Goal: Transaction & Acquisition: Purchase product/service

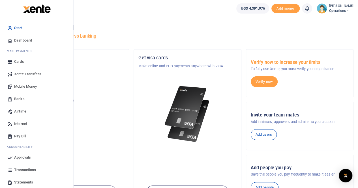
click at [25, 85] on span "Mobile Money" at bounding box center [25, 87] width 23 height 6
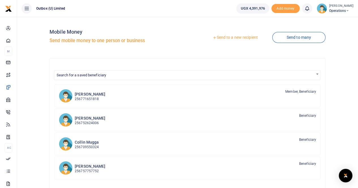
click at [233, 37] on link "Send to a new recipient" at bounding box center [235, 38] width 74 height 10
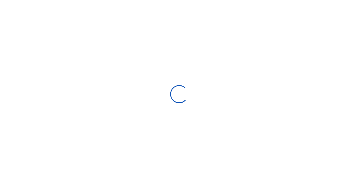
select select "Loading bundles"
select select
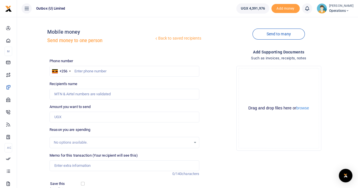
click at [168, 38] on link "Back to saved recipients" at bounding box center [178, 38] width 48 height 10
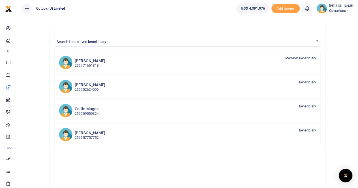
scroll to position [34, 0]
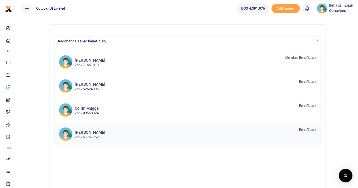
click at [94, 133] on h6 "[PERSON_NAME]" at bounding box center [90, 132] width 31 height 5
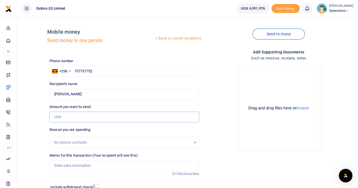
click at [87, 117] on input "Amount you want to send" at bounding box center [124, 117] width 150 height 11
type input "7"
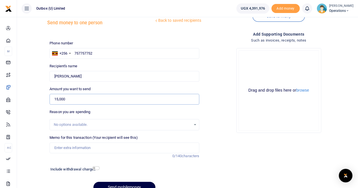
scroll to position [19, 0]
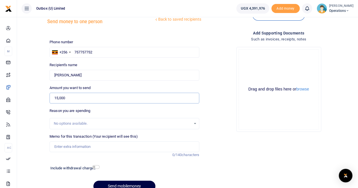
type input "15,000"
click at [78, 146] on input "Memo for this transaction (Your recipient will see this)" at bounding box center [124, 146] width 150 height 11
click at [87, 145] on input "OULOPS Transport" at bounding box center [124, 146] width 150 height 11
click at [89, 145] on input "OULOPS Transport to Bank" at bounding box center [124, 146] width 150 height 11
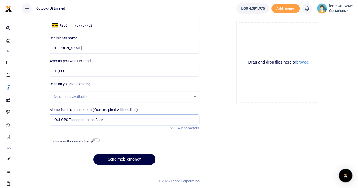
type input "OULOPS Transport to the Bank"
click at [93, 141] on h6 "Include withdrawal charges" at bounding box center [73, 141] width 47 height 5
click at [94, 141] on input "checkbox" at bounding box center [95, 140] width 7 height 4
checkbox input "true"
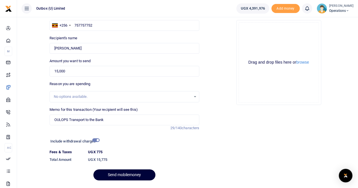
click at [118, 173] on button "Send mobilemoney" at bounding box center [124, 174] width 62 height 11
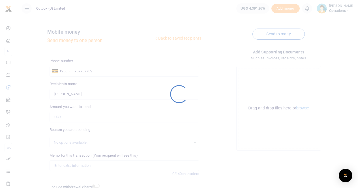
scroll to position [46, 0]
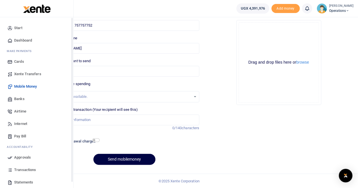
click at [20, 40] on span "Dashboard" at bounding box center [23, 41] width 18 height 6
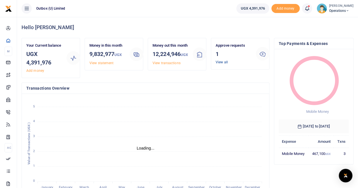
scroll to position [5, 5]
click at [222, 62] on link "View all" at bounding box center [221, 62] width 12 height 4
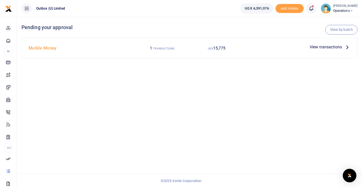
click at [321, 48] on span "View transactions" at bounding box center [326, 47] width 32 height 6
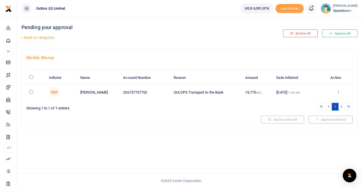
click at [31, 92] on input "checkbox" at bounding box center [31, 92] width 4 height 4
checkbox input "true"
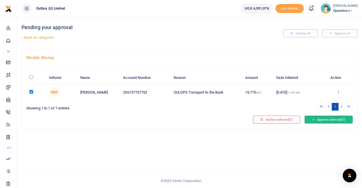
click at [320, 120] on button "Approve selected (1)" at bounding box center [329, 120] width 48 height 8
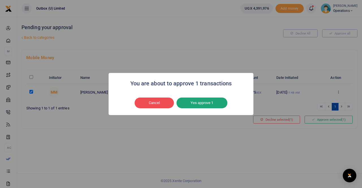
click at [199, 102] on button "Yes approve 1" at bounding box center [201, 103] width 51 height 11
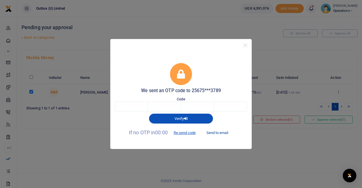
click at [214, 133] on button "Send to email" at bounding box center [217, 133] width 31 height 10
click at [128, 109] on input "text" at bounding box center [131, 107] width 33 height 10
type input "1"
type input "4"
click at [128, 109] on input "1" at bounding box center [131, 107] width 33 height 10
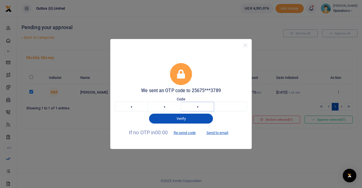
type input "1"
type input "2"
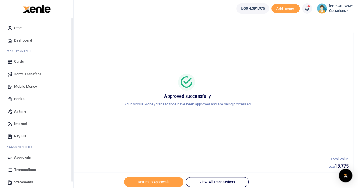
click at [19, 42] on span "Dashboard" at bounding box center [23, 41] width 18 height 6
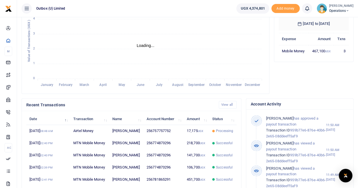
scroll to position [107, 0]
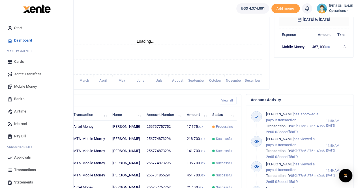
click at [21, 42] on span "Dashboard" at bounding box center [23, 41] width 18 height 6
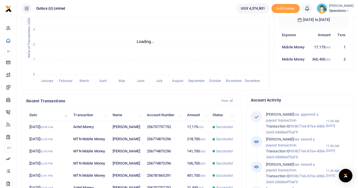
scroll to position [107, 0]
